Goal: Transaction & Acquisition: Purchase product/service

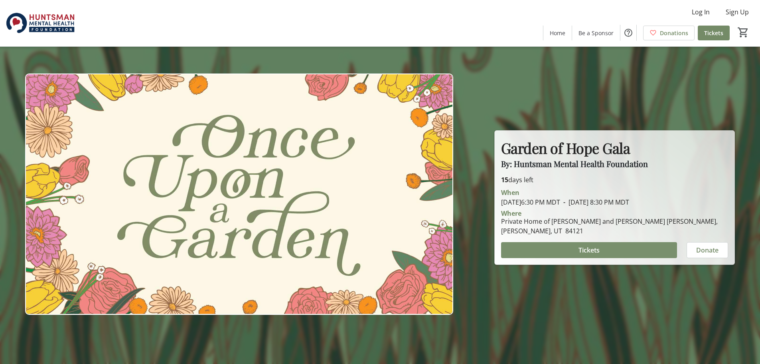
click at [632, 248] on span at bounding box center [589, 249] width 176 height 19
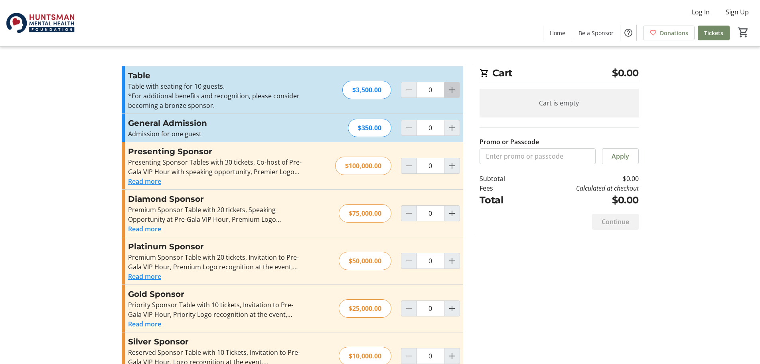
click at [453, 89] on mat-icon "Increment by one" at bounding box center [452, 90] width 10 height 10
type input "1"
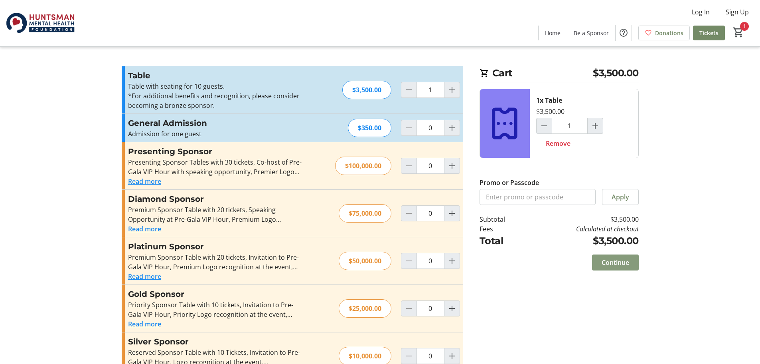
click at [629, 261] on span at bounding box center [615, 262] width 47 height 19
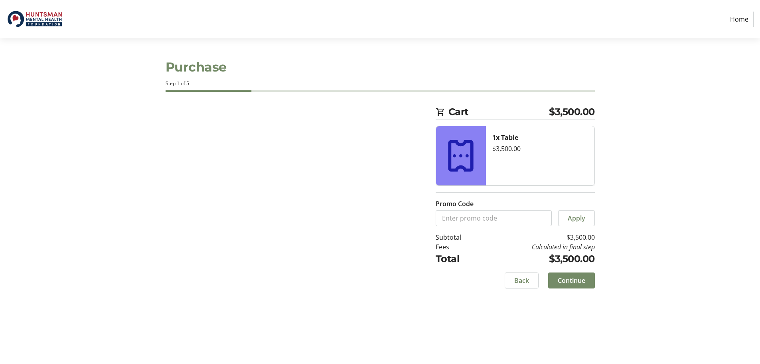
select select "US"
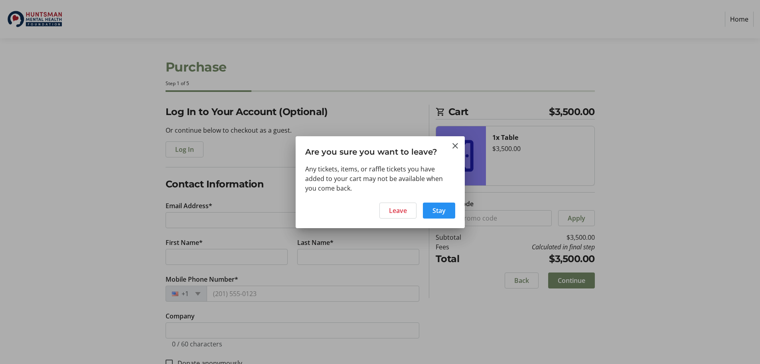
click at [451, 216] on span at bounding box center [439, 210] width 32 height 19
click at [454, 214] on span at bounding box center [439, 210] width 32 height 19
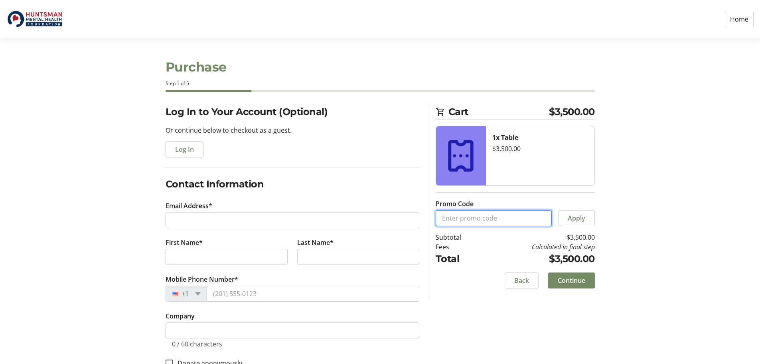
click at [454, 214] on input "Promo Code" at bounding box center [494, 218] width 116 height 16
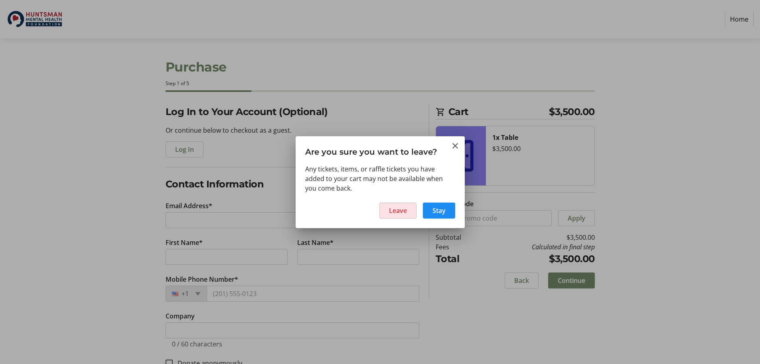
click at [412, 215] on span at bounding box center [398, 210] width 36 height 19
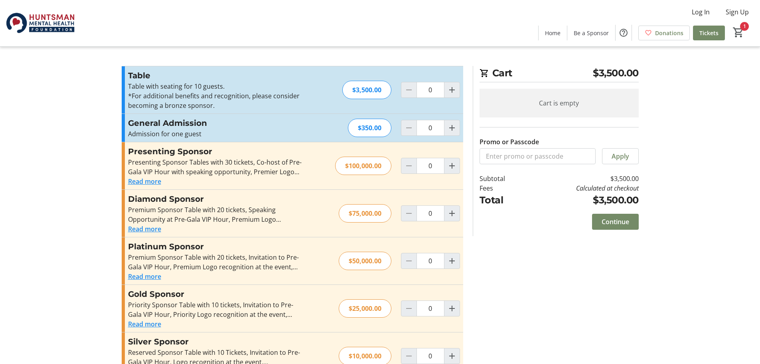
type input "1"
